Goal: Task Accomplishment & Management: Use online tool/utility

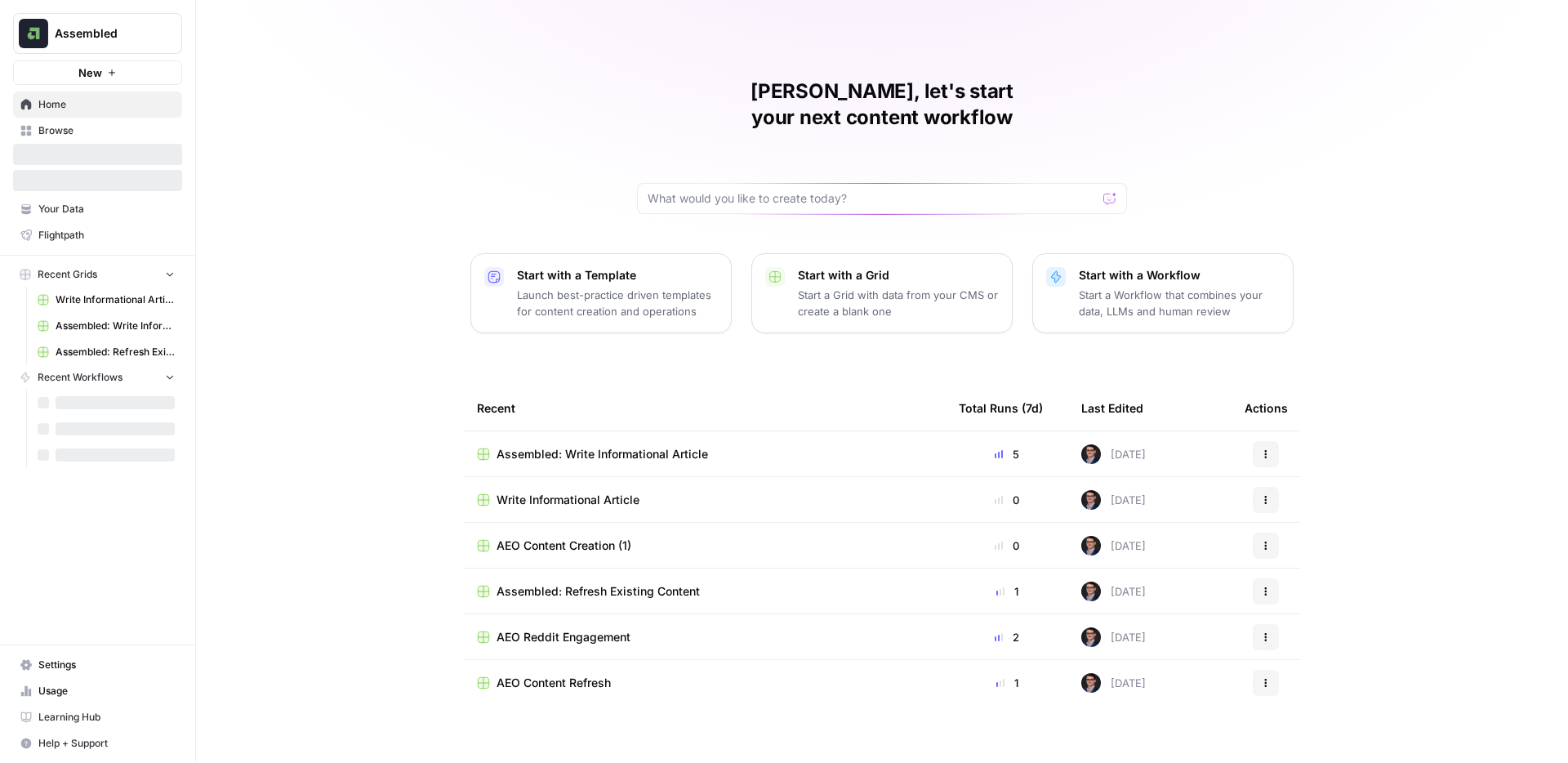
click at [126, 299] on span "Write Informational Article" at bounding box center [115, 300] width 119 height 15
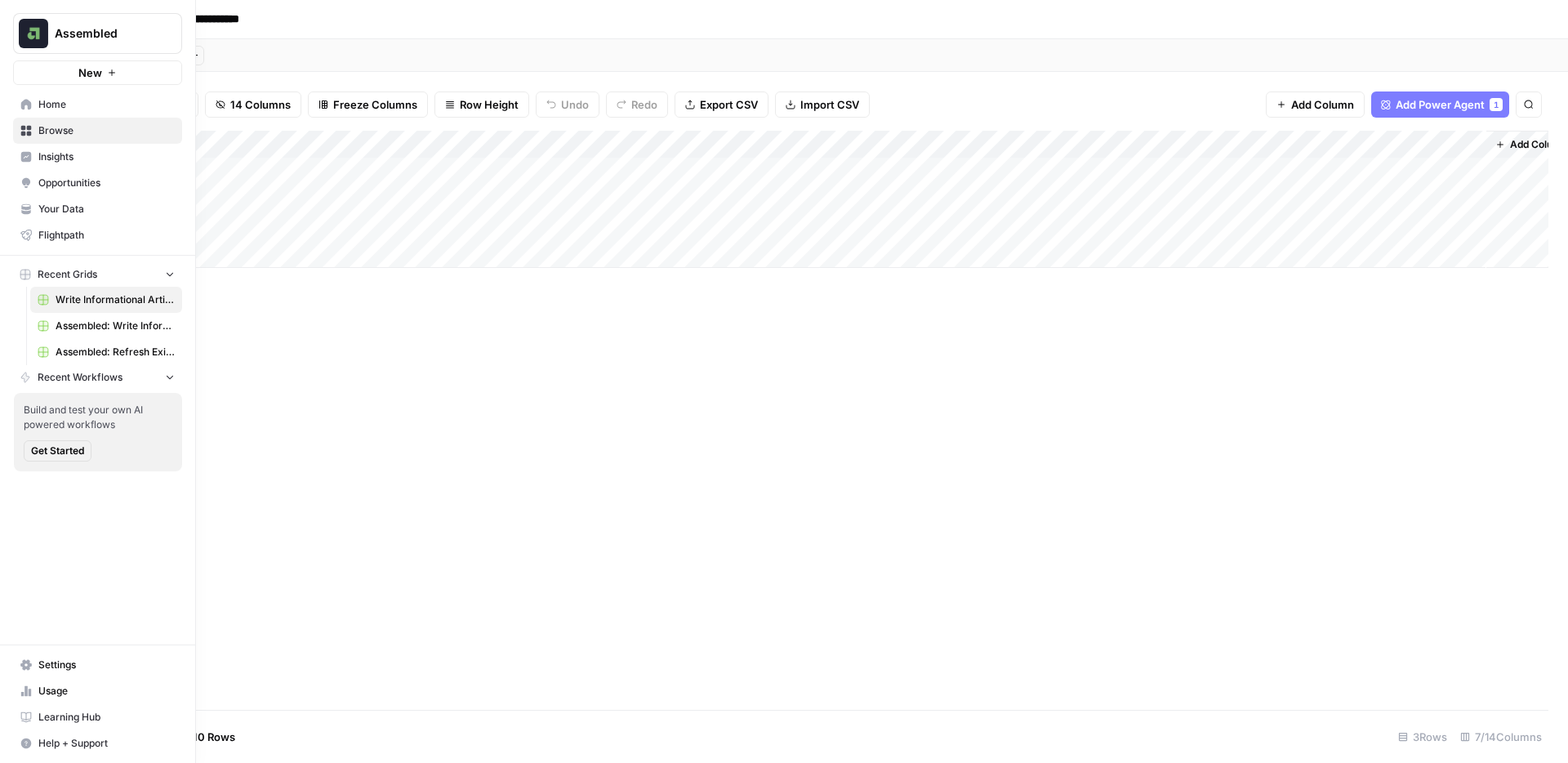
click at [67, 107] on span "Home" at bounding box center [106, 105] width 136 height 15
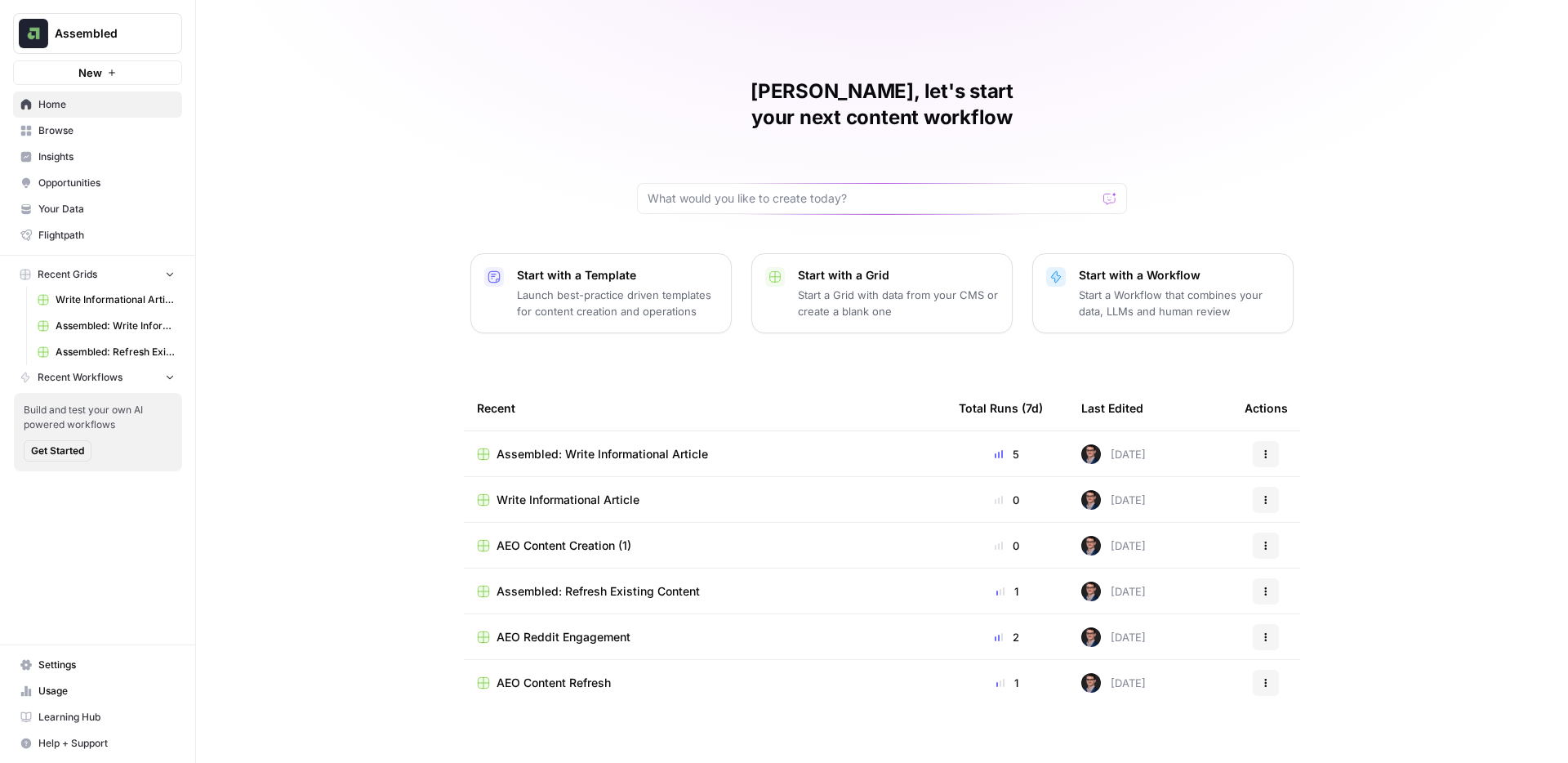
click at [636, 446] on span "Assembled: Write Informational Article" at bounding box center [602, 454] width 211 height 17
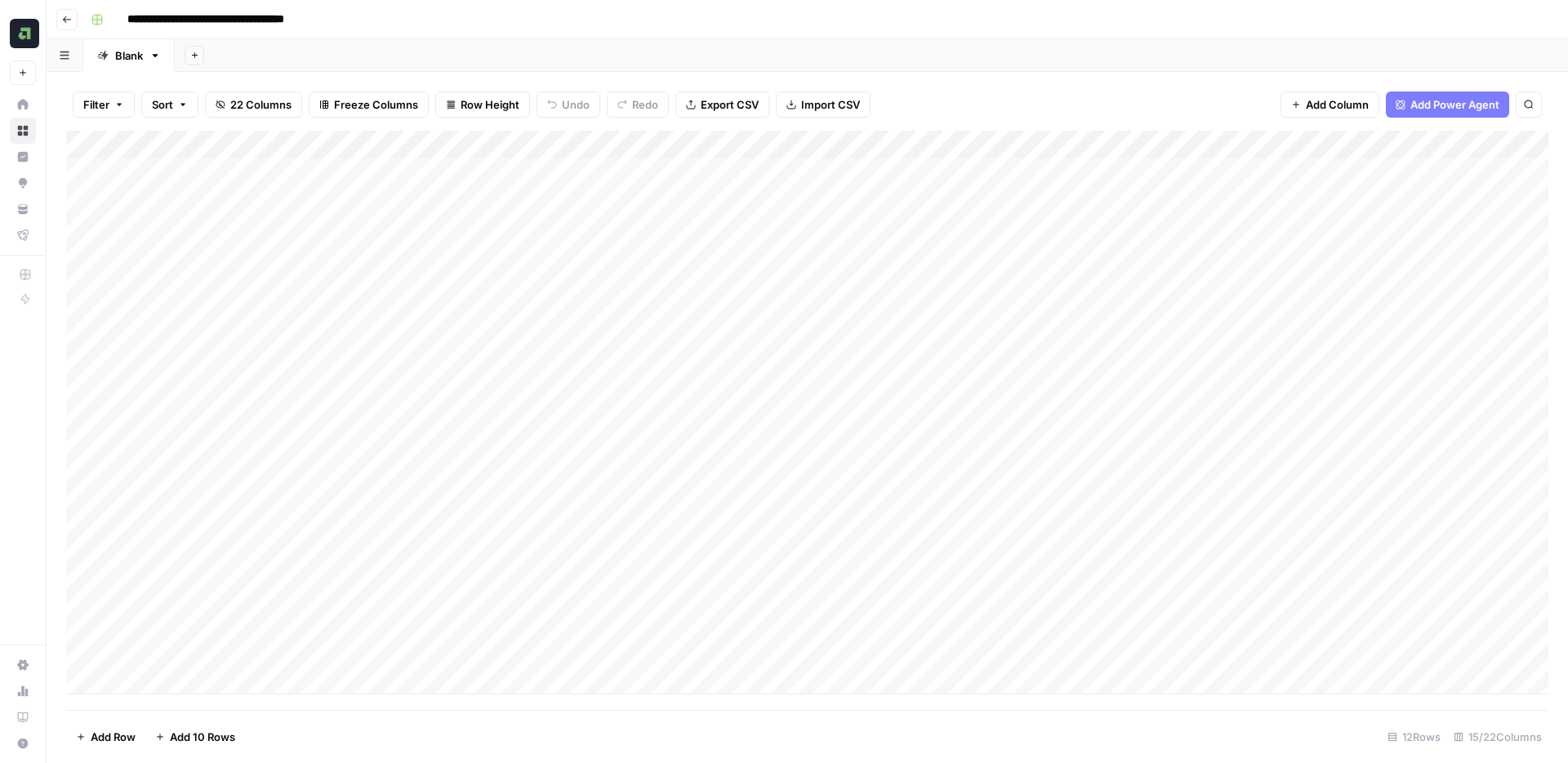
click at [724, 33] on header "**********" at bounding box center [807, 19] width 1522 height 39
click at [523, 72] on div "Filter Sort 22 Columns Freeze Columns Row Height Undo Redo Export CSV Import CS…" at bounding box center [807, 417] width 1522 height 691
click at [947, 96] on div "Filter Sort 12 Columns Freeze Columns Row Height Undo Redo Export CSV Import CS…" at bounding box center [807, 104] width 1482 height 52
click at [899, 77] on div "Filter Sort 12 Columns Freeze Columns Row Height Undo Redo Export CSV Import CS…" at bounding box center [807, 417] width 1522 height 691
drag, startPoint x: 353, startPoint y: 174, endPoint x: 763, endPoint y: 358, distance: 449.4
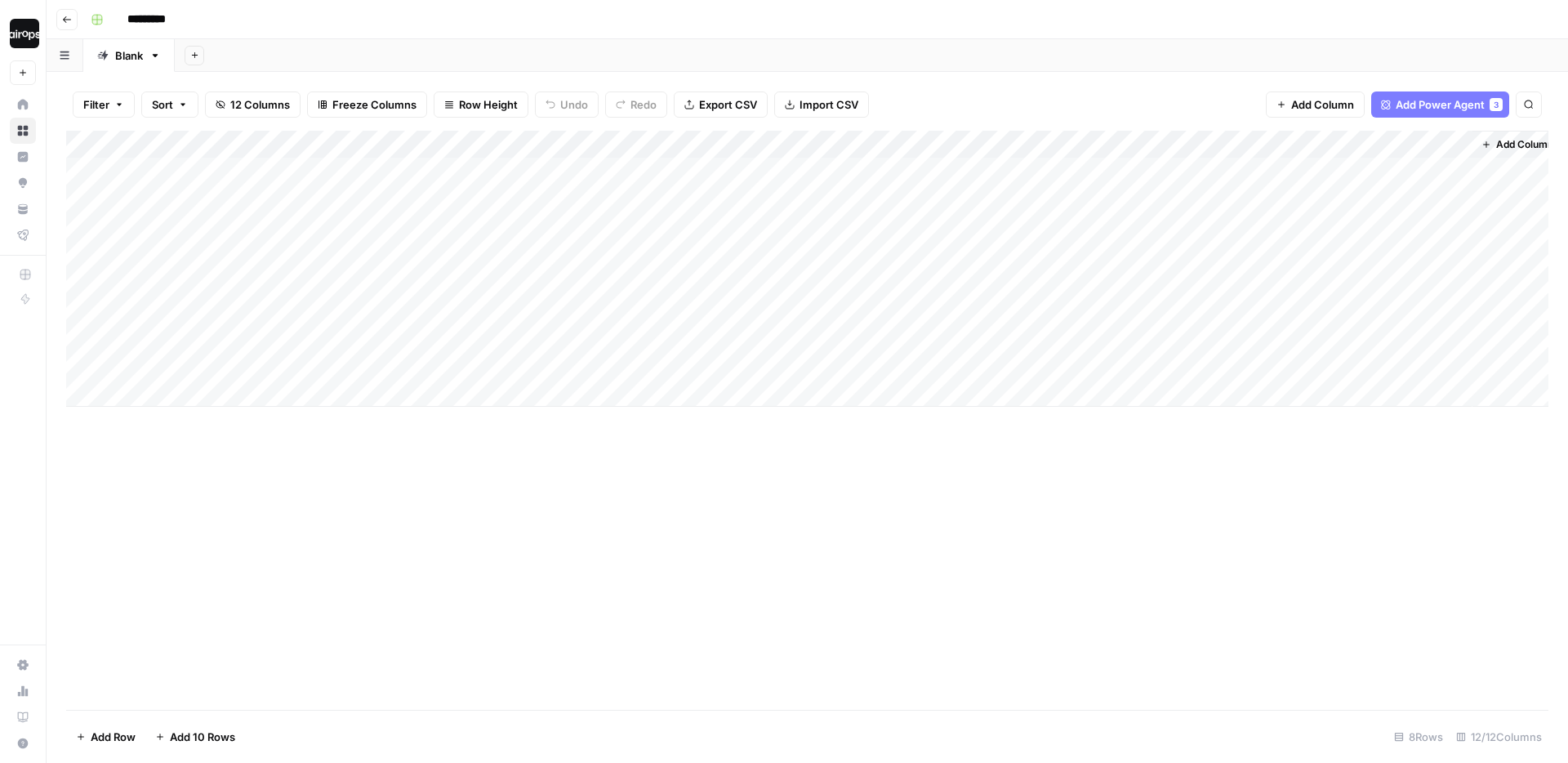
click at [763, 358] on div "Add Column" at bounding box center [807, 268] width 1482 height 276
click at [878, 468] on div "Add Column" at bounding box center [807, 419] width 1482 height 579
click at [901, 337] on div "Add Column" at bounding box center [807, 268] width 1482 height 276
click at [1295, 142] on div "Add Column" at bounding box center [807, 268] width 1482 height 276
click at [1224, 243] on span "Schedule" at bounding box center [1238, 245] width 143 height 17
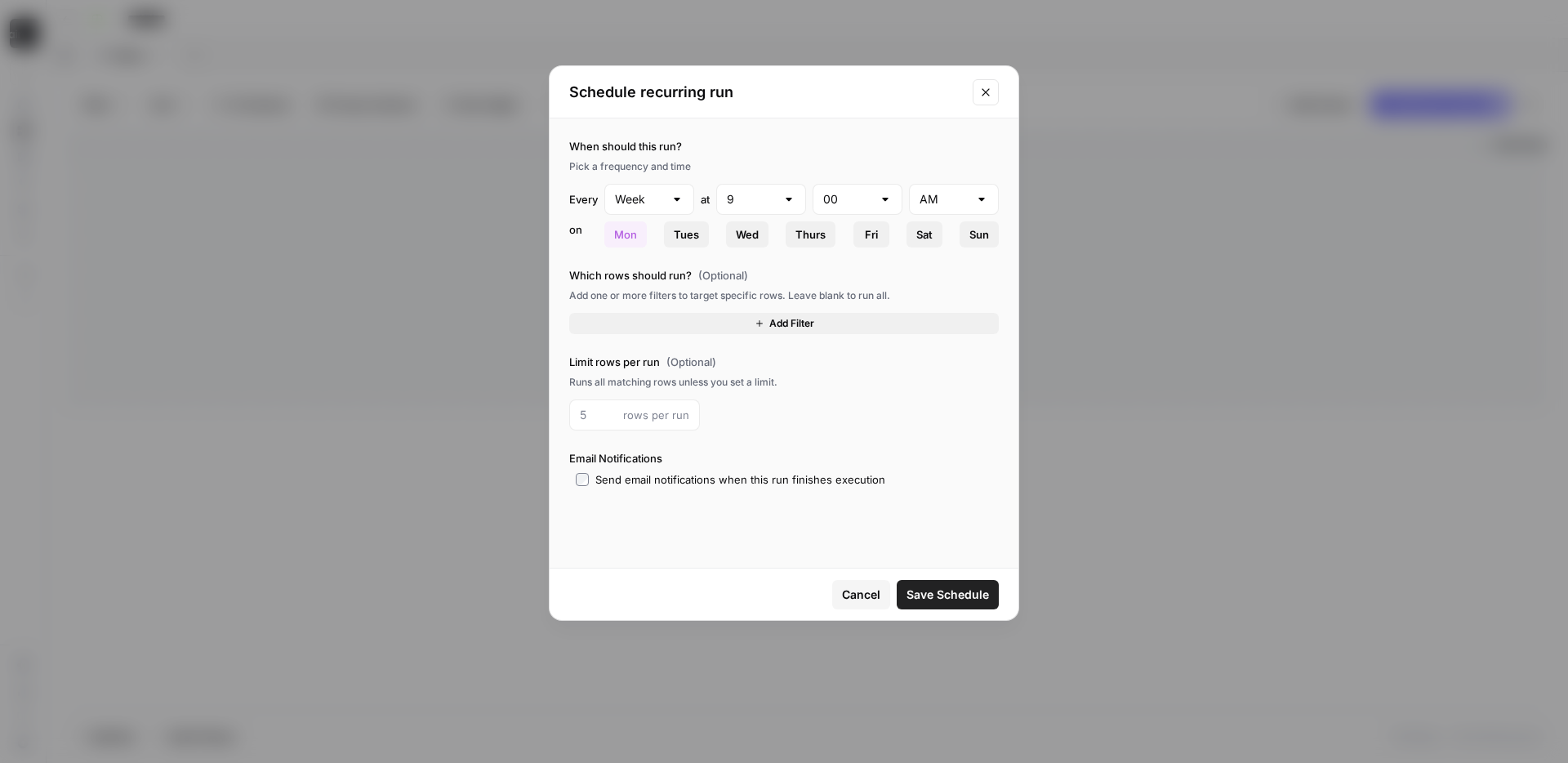
click at [757, 327] on icon "button" at bounding box center [760, 324] width 10 height 10
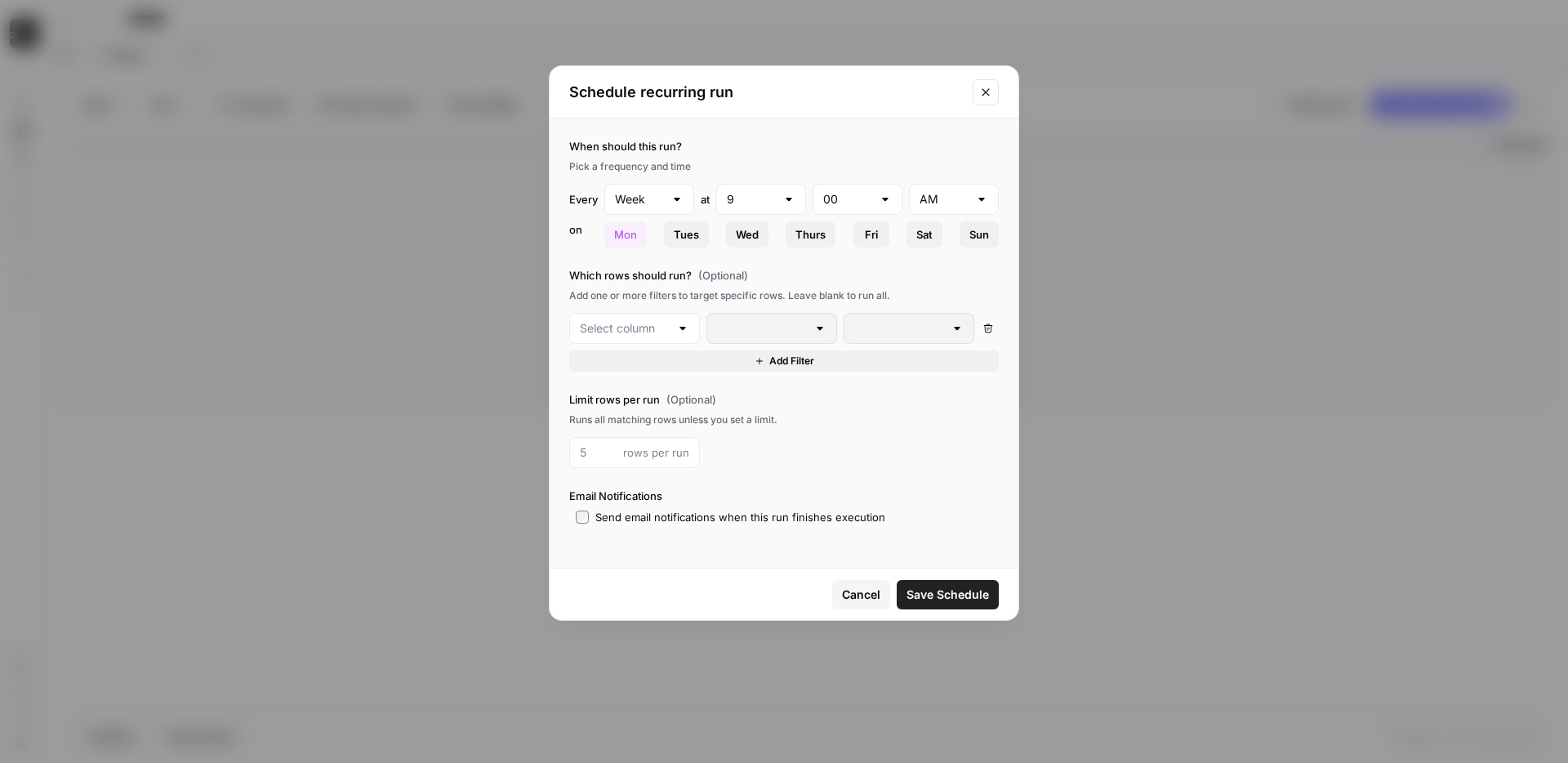
click at [675, 331] on div at bounding box center [634, 329] width 130 height 31
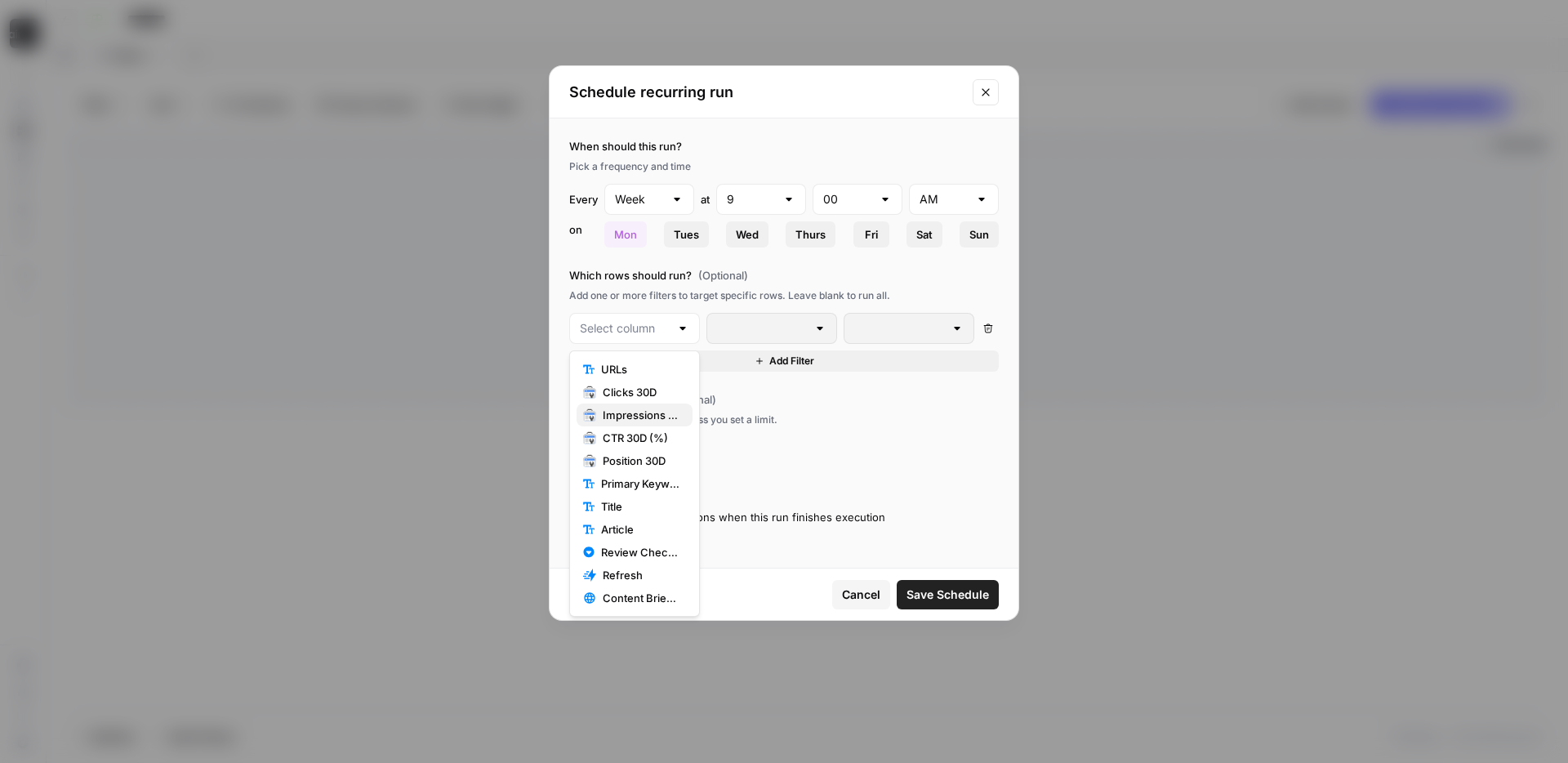
click at [654, 416] on span "Impressions 30D" at bounding box center [641, 415] width 77 height 17
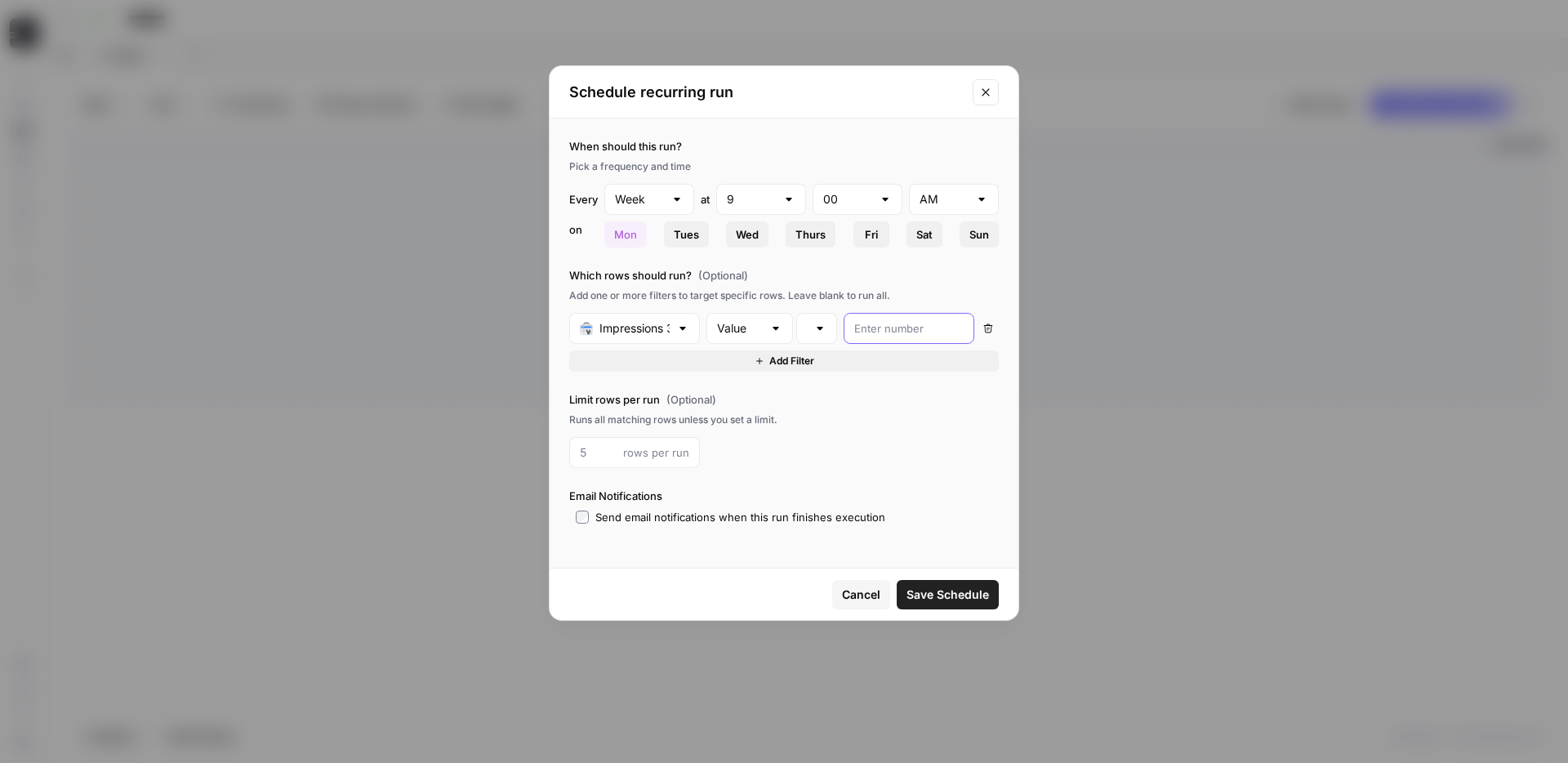
click at [917, 331] on input "number" at bounding box center [909, 329] width 110 height 17
click at [866, 440] on div "rows per run" at bounding box center [784, 453] width 429 height 31
click at [763, 359] on icon "button" at bounding box center [760, 361] width 10 height 10
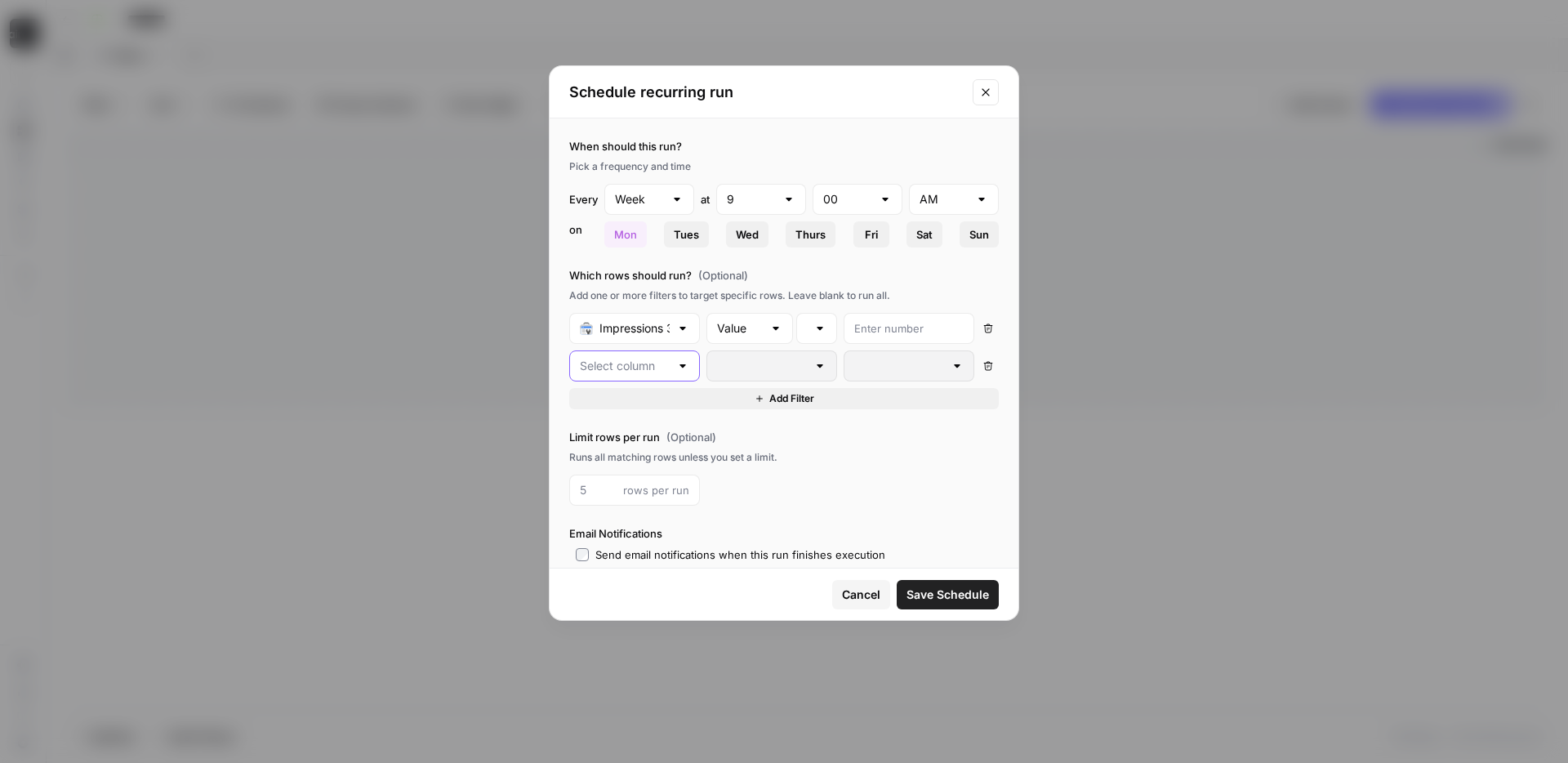
click at [642, 369] on input "text" at bounding box center [624, 366] width 90 height 17
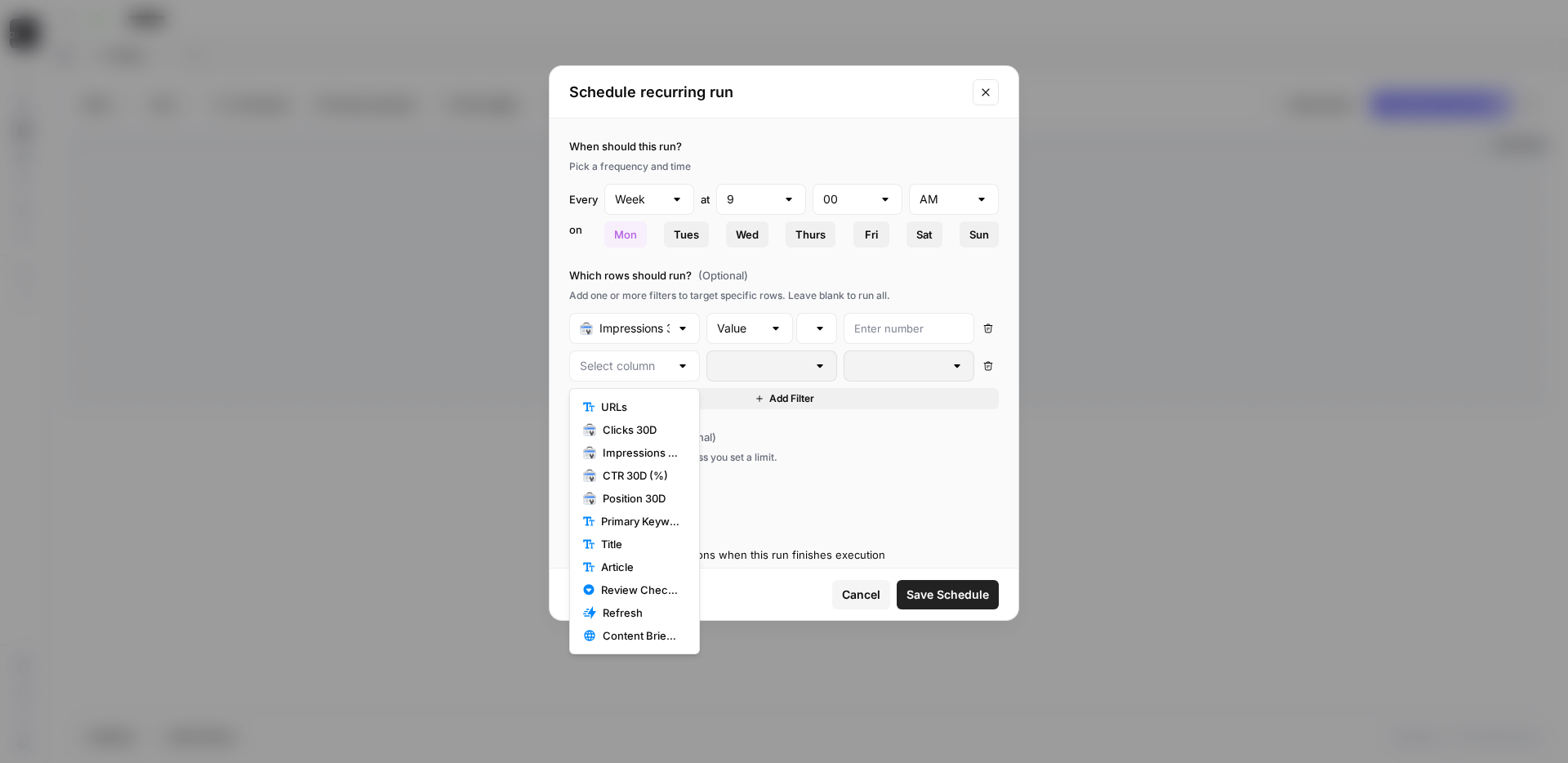
click at [840, 469] on div "Limit rows per run (Optional) Runs all matching rows unless you set a limit. ro…" at bounding box center [784, 467] width 429 height 77
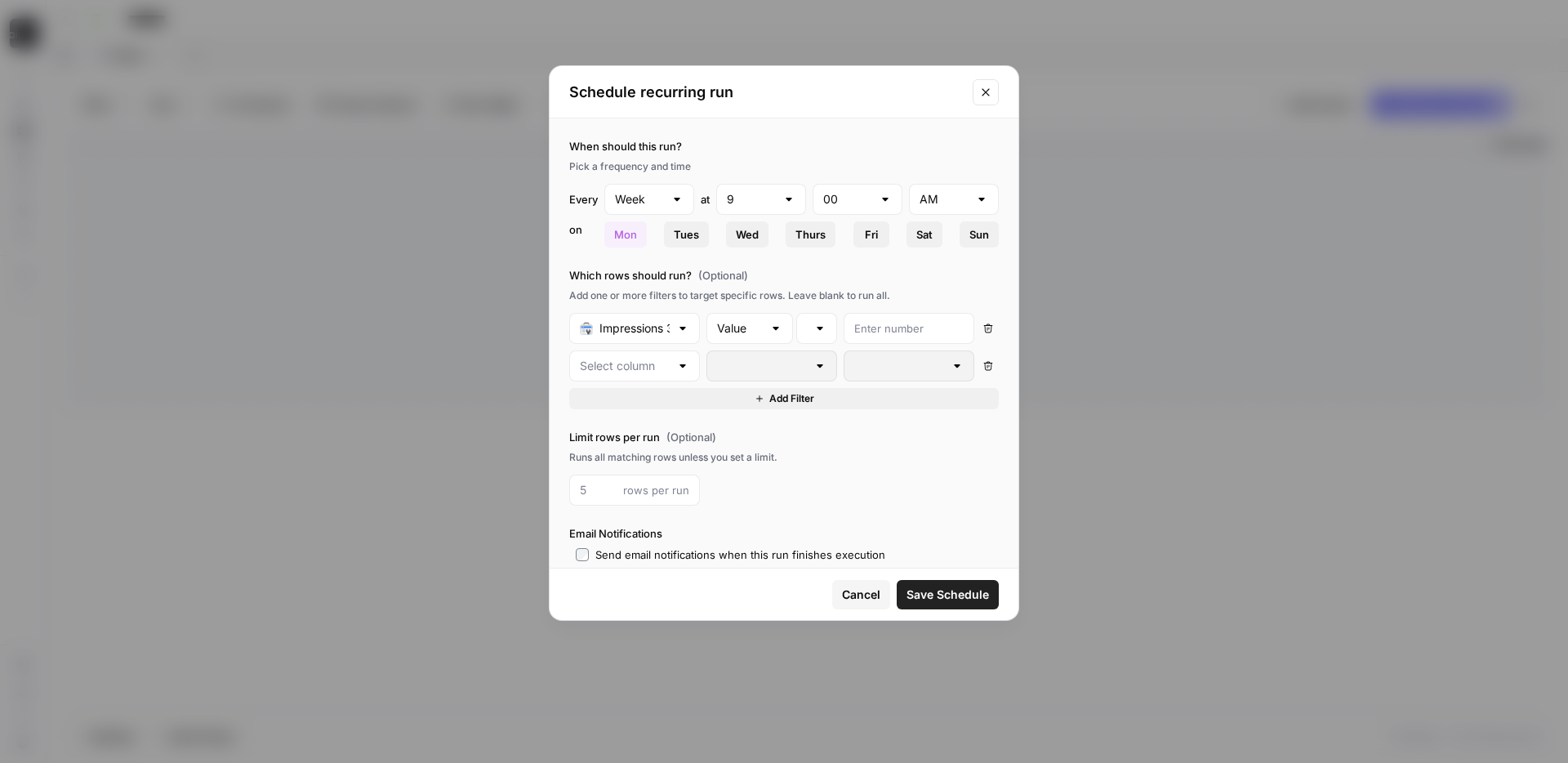
click at [985, 97] on icon "Close modal" at bounding box center [986, 92] width 13 height 13
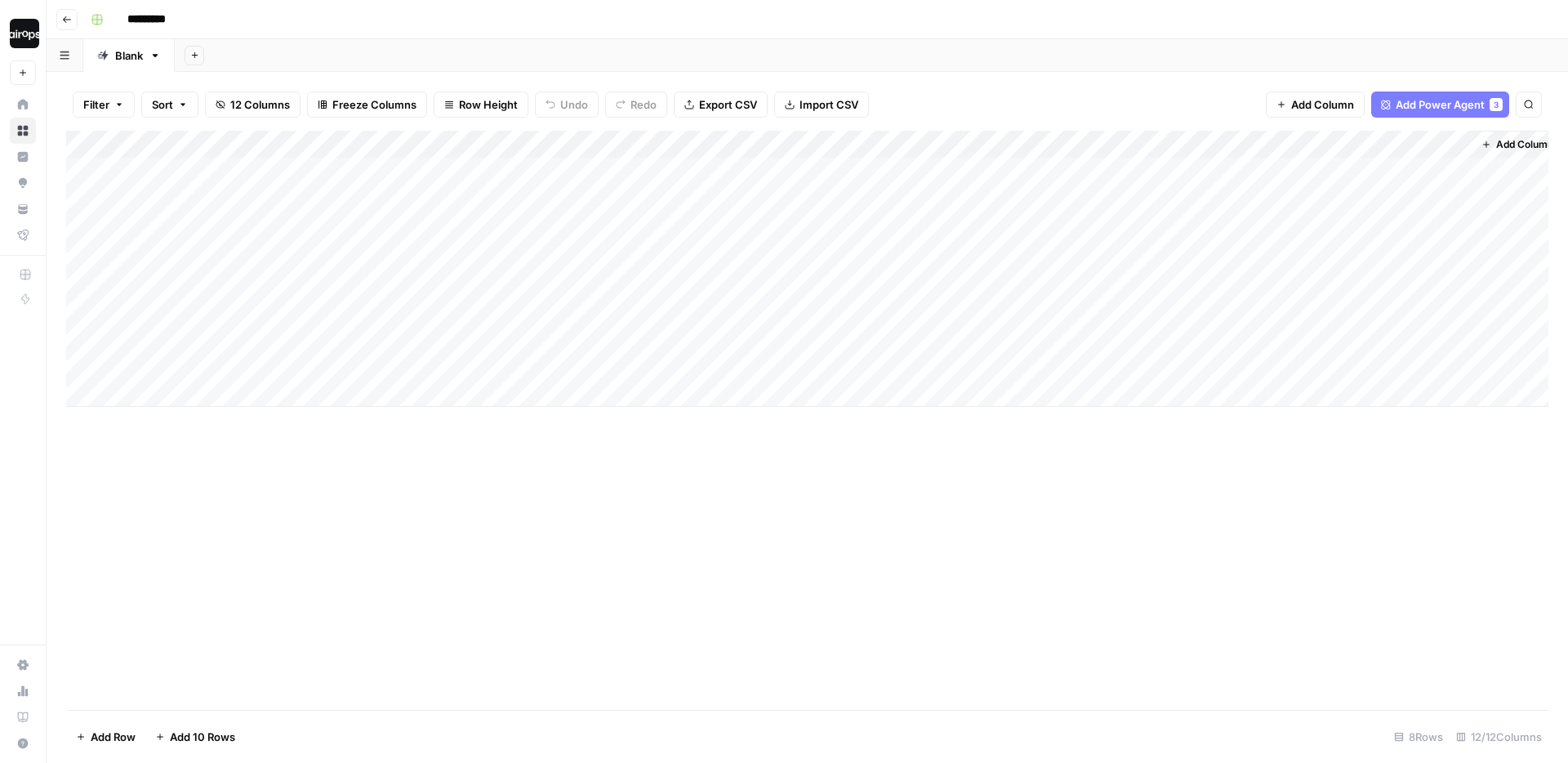
drag, startPoint x: 172, startPoint y: 177, endPoint x: 163, endPoint y: 336, distance: 159.3
click at [163, 336] on div "Add Column" at bounding box center [807, 268] width 1482 height 276
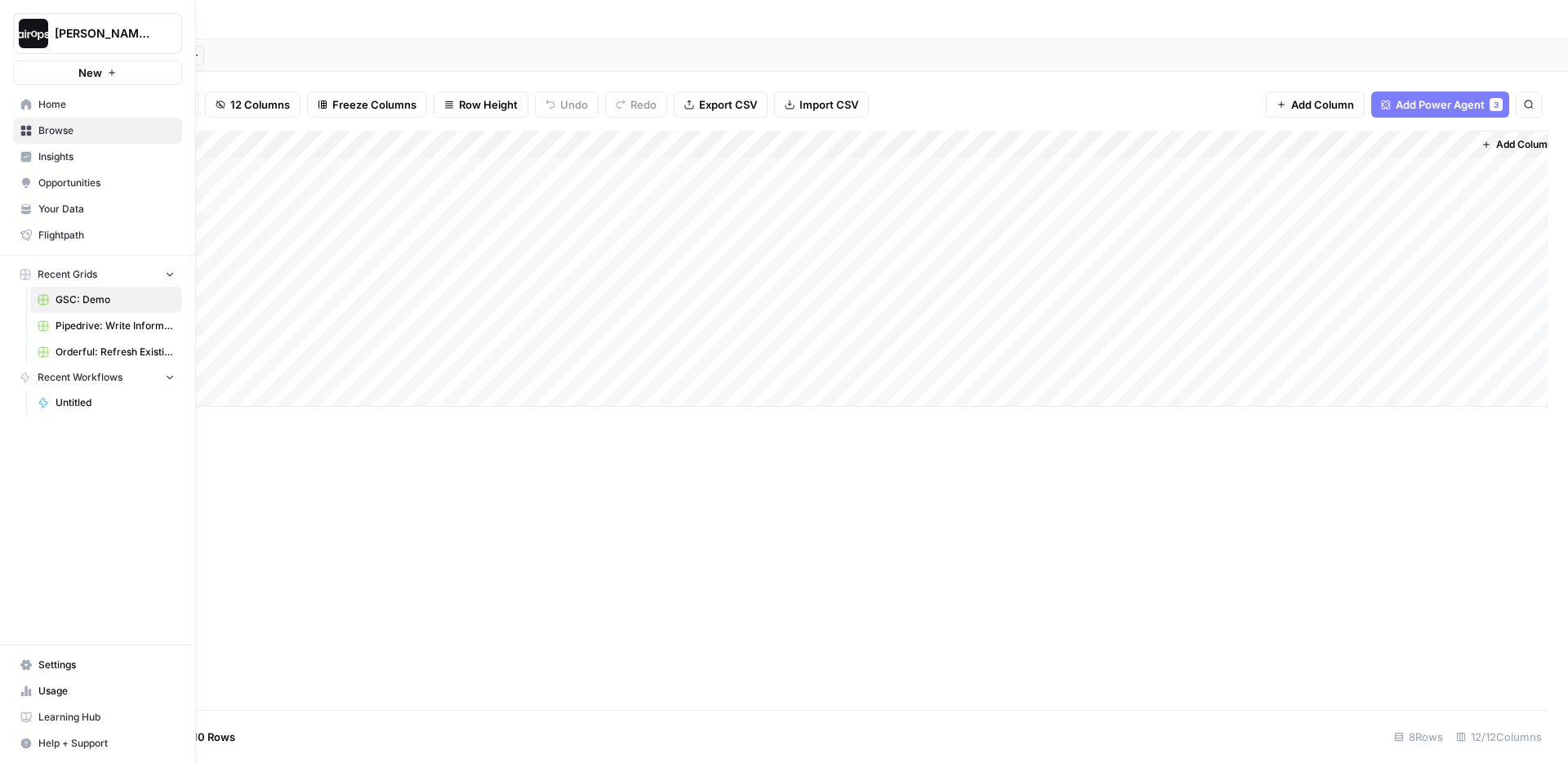
click at [71, 320] on span "Pipedrive: Write Informational Article" at bounding box center [115, 326] width 119 height 15
